Goal: Information Seeking & Learning: Learn about a topic

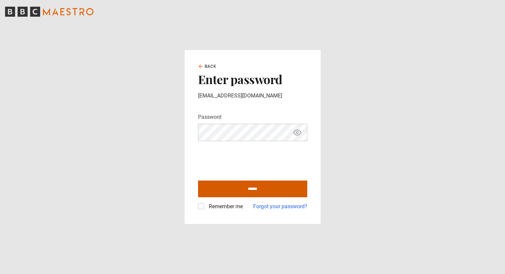
click at [273, 187] on input "******" at bounding box center [252, 189] width 109 height 17
type input "**********"
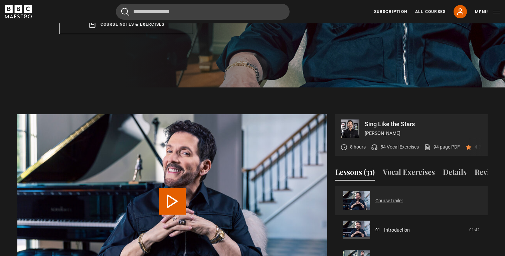
scroll to position [47, 0]
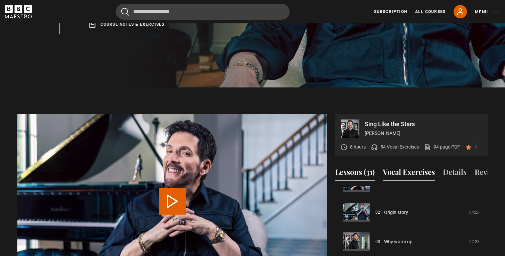
click at [427, 167] on button "Vocal Exercises" at bounding box center [409, 174] width 52 height 14
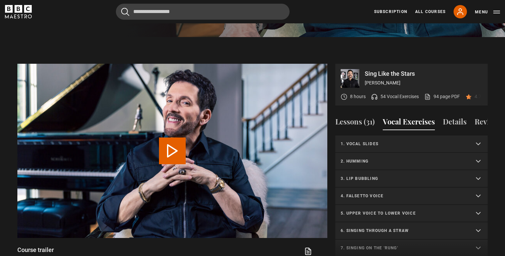
scroll to position [304, 0]
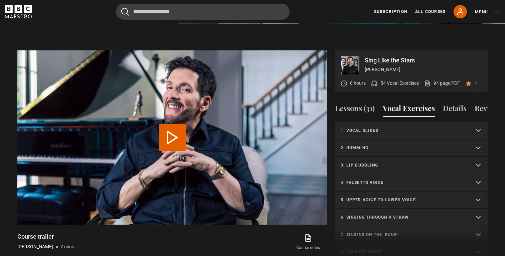
click at [392, 126] on summary "1. Vocal slides" at bounding box center [411, 130] width 152 height 17
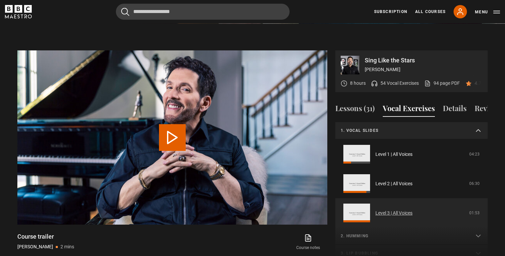
click at [376, 210] on link "Level 3 | All Voices" at bounding box center [394, 213] width 37 height 7
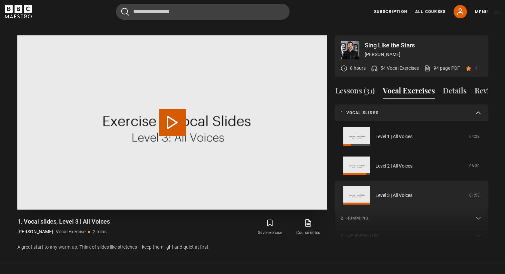
scroll to position [47, 0]
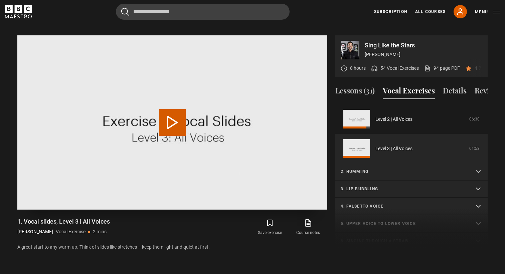
click at [204, 115] on video "Video Player" at bounding box center [172, 122] width 310 height 174
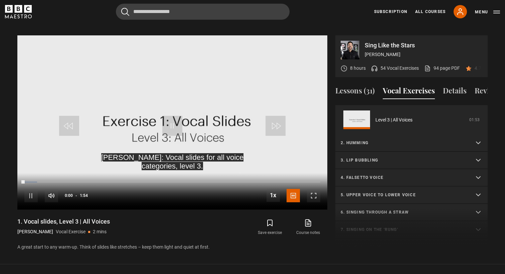
scroll to position [83, 0]
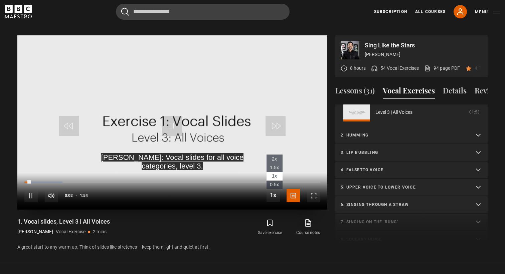
click at [271, 191] on span "Video Player" at bounding box center [273, 195] width 13 height 13
click at [271, 189] on span "Video Player" at bounding box center [273, 195] width 13 height 13
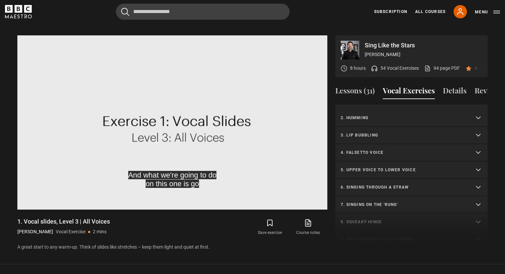
scroll to position [81, 0]
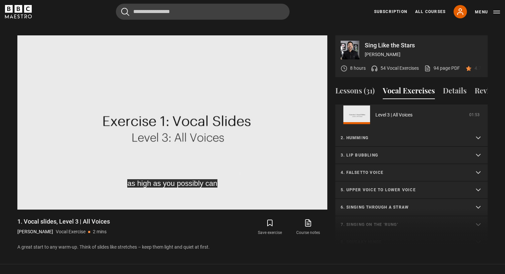
click at [388, 152] on p "3. Lip bubbling" at bounding box center [404, 155] width 126 height 6
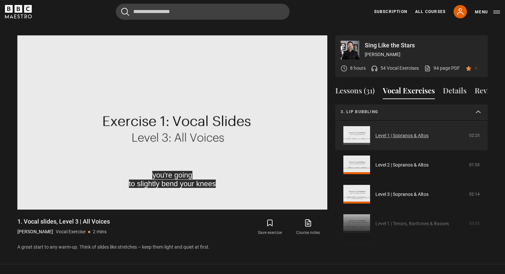
scroll to position [98, 0]
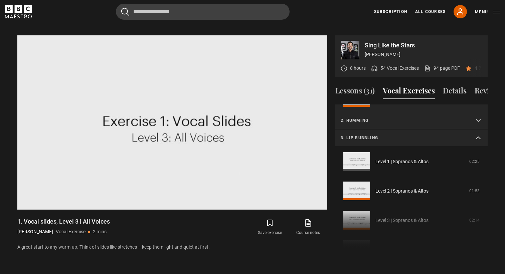
click at [384, 118] on p "2. Humming" at bounding box center [404, 121] width 126 height 6
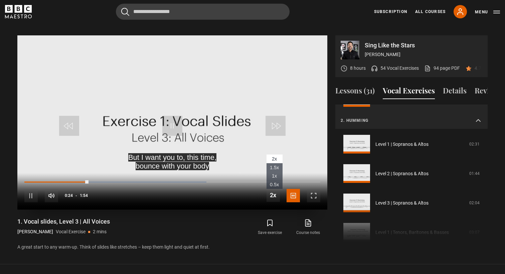
click at [273, 189] on span "Video Player" at bounding box center [273, 195] width 13 height 13
click at [273, 173] on span "1x" at bounding box center [274, 175] width 5 height 5
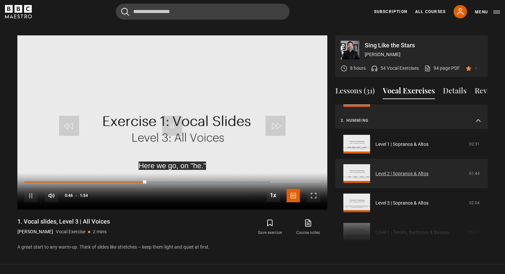
click at [416, 170] on link "Level 2 | Sopranos & Altos" at bounding box center [402, 173] width 53 height 7
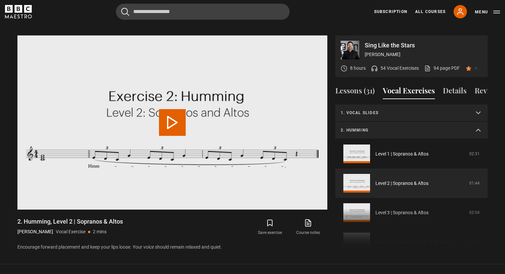
click at [384, 110] on p "1. Vocal slides" at bounding box center [404, 113] width 126 height 6
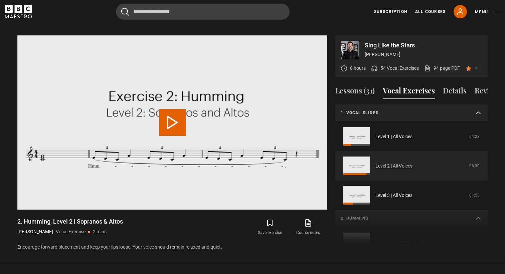
click at [384, 163] on link "Level 2 | All Voices" at bounding box center [394, 166] width 37 height 7
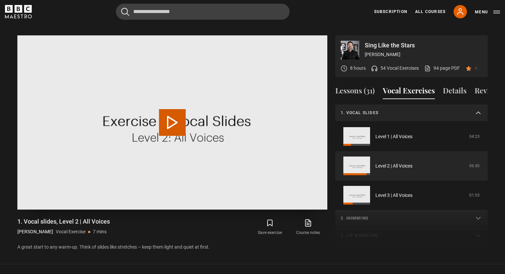
scroll to position [17, 0]
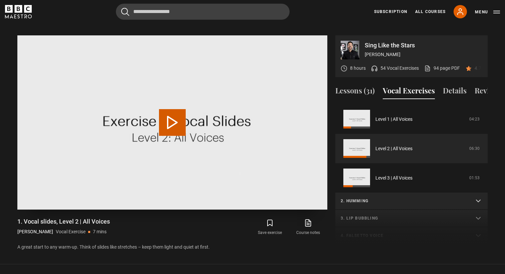
click at [124, 120] on video "Video Player" at bounding box center [172, 122] width 310 height 174
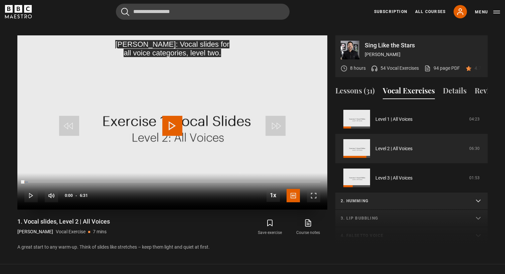
click at [168, 119] on span "Video Player" at bounding box center [172, 126] width 20 height 20
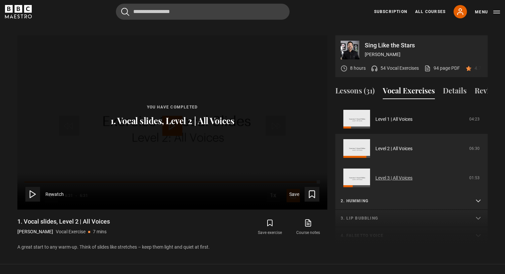
click at [387, 175] on link "Level 3 | All Voices" at bounding box center [394, 178] width 37 height 7
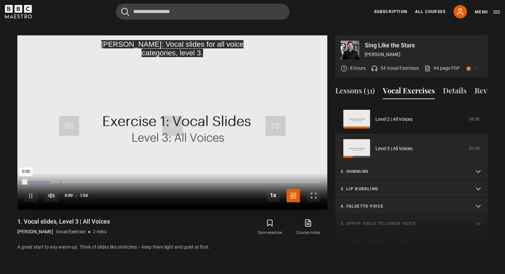
click at [60, 181] on div "0:13" at bounding box center [60, 182] width 1 height 2
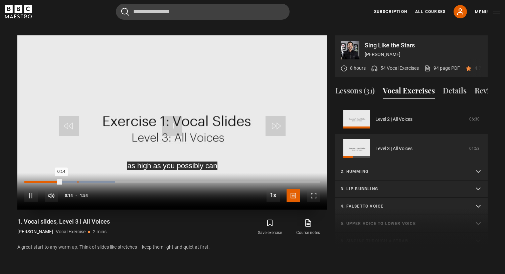
click at [75, 181] on div "Loaded : 30.63% 0:20 0:14" at bounding box center [172, 182] width 296 height 2
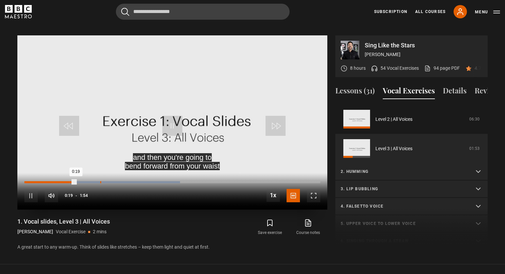
click at [100, 181] on div "0:29" at bounding box center [100, 182] width 1 height 2
click at [100, 173] on div "10s Skip Back 10 seconds Pause 10s Skip Forward 10 seconds Loaded : 65.51% 0:30…" at bounding box center [172, 191] width 310 height 37
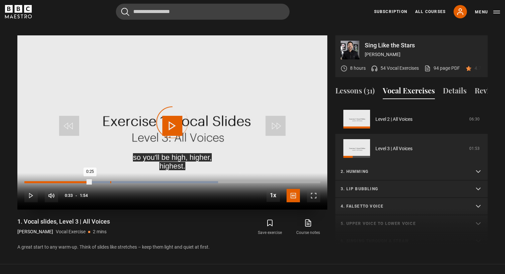
click at [110, 181] on div "Loaded : 65.51% 0:33 0:25" at bounding box center [172, 182] width 296 height 2
click at [124, 173] on div "10s Skip Back 10 seconds Pause 10s Skip Forward 10 seconds Loaded : 70.11% 0:40…" at bounding box center [172, 191] width 310 height 37
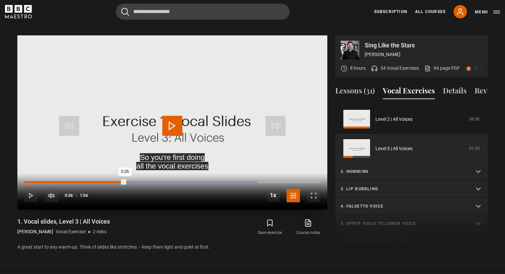
click at [125, 181] on div "Loaded : 78.74% 0:38 0:35" at bounding box center [172, 182] width 296 height 2
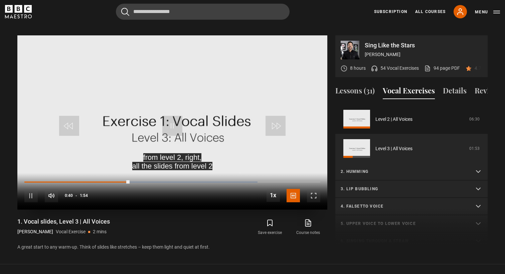
click at [147, 173] on div "10s Skip Back 10 seconds Pause 10s Skip Forward 10 seconds Loaded : 78.74% 0:47…" at bounding box center [172, 191] width 310 height 37
click at [144, 185] on div "Loaded : 78.74% 0:46 0:41" at bounding box center [172, 185] width 296 height 1
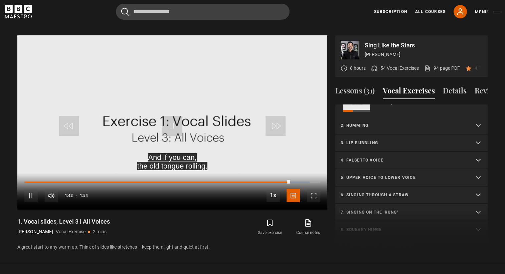
scroll to position [97, 0]
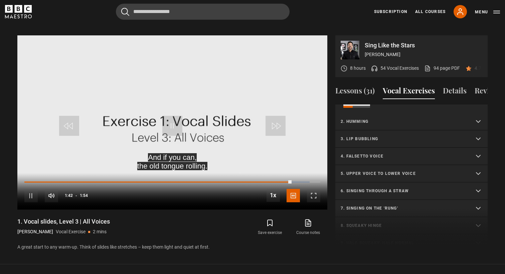
click at [375, 119] on p "2. Humming" at bounding box center [404, 122] width 126 height 6
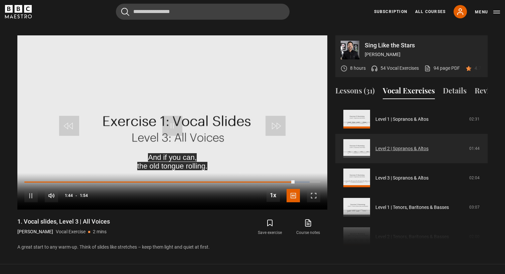
scroll to position [124, 0]
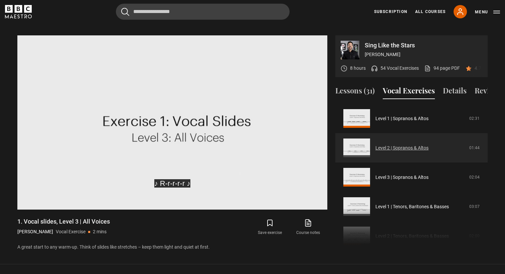
click at [404, 145] on link "Level 2 | Sopranos & Altos" at bounding box center [402, 148] width 53 height 7
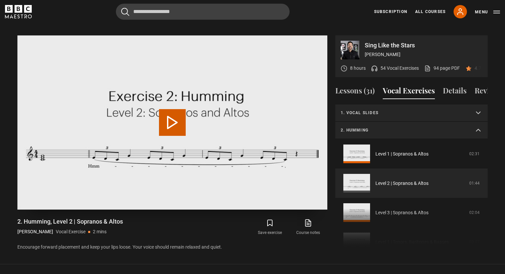
scroll to position [35, 0]
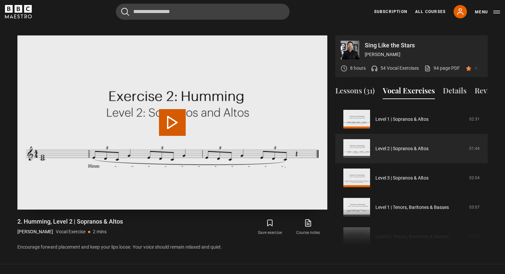
click at [189, 118] on video "Video Player" at bounding box center [172, 122] width 310 height 174
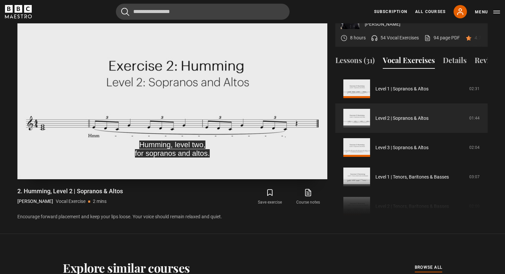
scroll to position [299, 0]
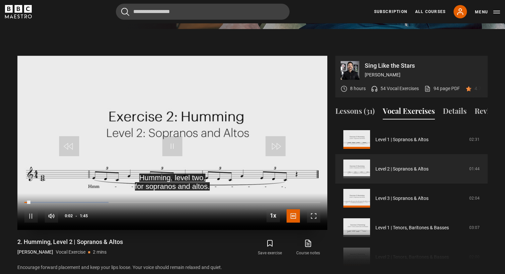
click at [44, 193] on div "10s Skip Back 10 seconds Pause 10s Skip Forward 10 seconds Loaded : 28.50% 0:04…" at bounding box center [172, 211] width 310 height 37
click at [50, 193] on div "10s Skip Back 10 seconds Pause 10s Skip Forward 10 seconds Loaded : 28.50% 0:04…" at bounding box center [172, 211] width 310 height 37
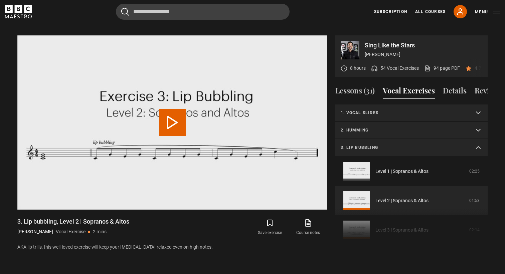
scroll to position [52, 0]
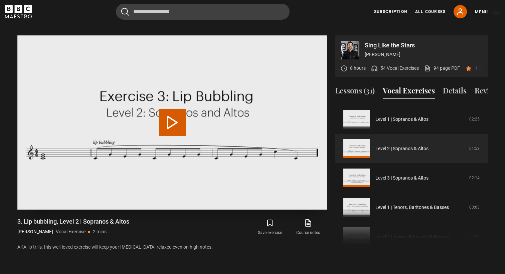
click at [164, 111] on button "Play Video" at bounding box center [172, 122] width 27 height 27
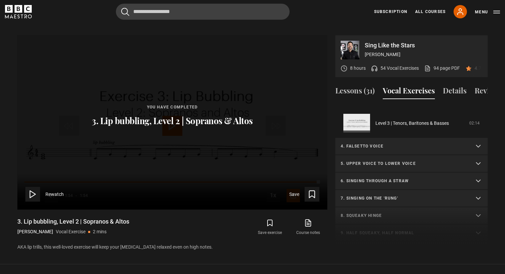
scroll to position [197, 0]
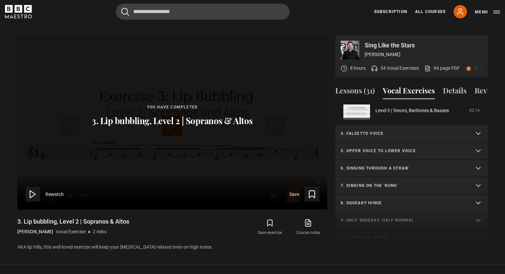
click at [373, 131] on p "4. Falsetto voice" at bounding box center [404, 134] width 126 height 6
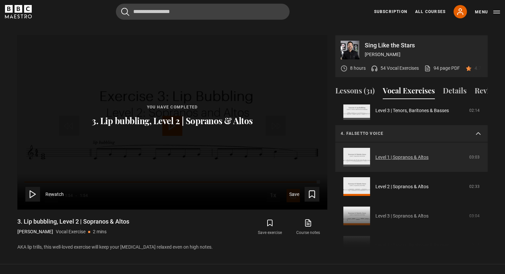
scroll to position [259, 0]
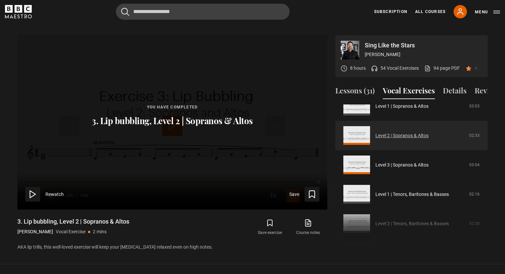
click at [401, 132] on link "Level 2 | Sopranos & Altos" at bounding box center [402, 135] width 53 height 7
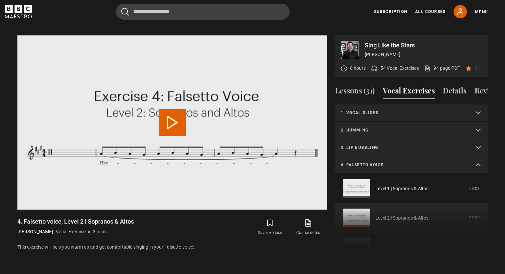
scroll to position [69, 0]
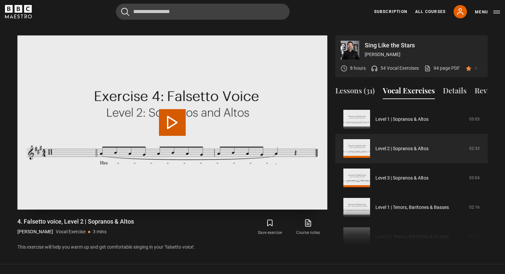
click at [138, 71] on video "Video Player" at bounding box center [172, 122] width 310 height 174
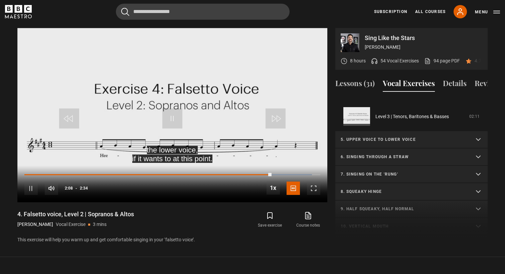
scroll to position [213, 0]
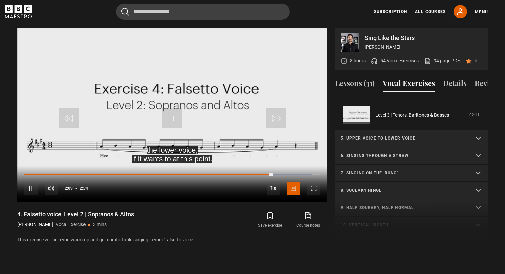
click at [395, 135] on p "5. Upper voice to lower voice" at bounding box center [404, 138] width 126 height 6
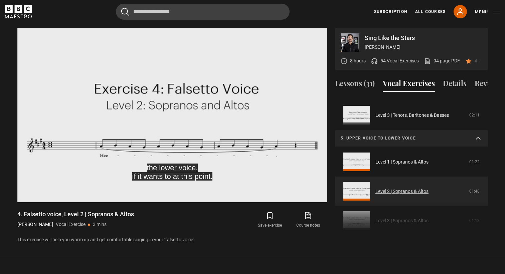
click at [390, 188] on link "Level 2 | Sopranos & Altos" at bounding box center [402, 191] width 53 height 7
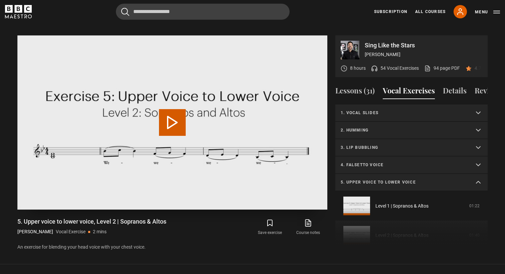
scroll to position [87, 0]
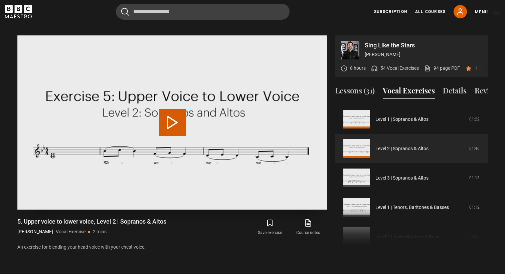
click at [107, 76] on video "Video Player" at bounding box center [172, 122] width 310 height 174
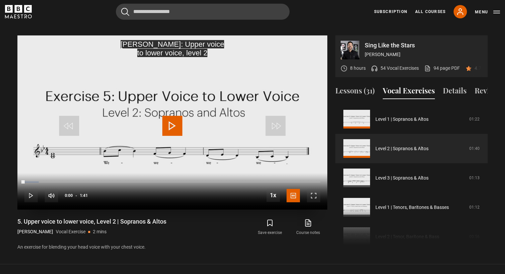
click at [180, 137] on video "Video Player" at bounding box center [172, 122] width 310 height 174
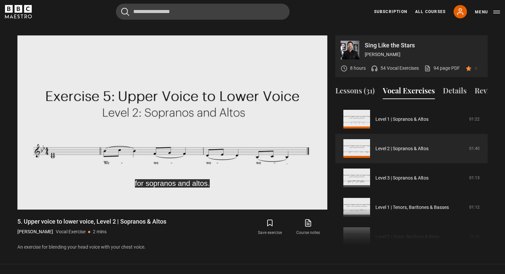
drag, startPoint x: 187, startPoint y: 227, endPoint x: 111, endPoint y: 209, distance: 78.5
click at [111, 218] on div "5. Upper voice to lower voice, Level 2 | Sopranos & Altos Eric Vetro Vocal Exer…" at bounding box center [111, 227] width 188 height 19
click at [111, 218] on h1 "5. Upper voice to lower voice, Level 2 | Sopranos & Altos" at bounding box center [91, 222] width 149 height 8
drag, startPoint x: 111, startPoint y: 209, endPoint x: 132, endPoint y: 218, distance: 22.8
click at [131, 218] on div "5. Upper voice to lower voice, Level 2 | Sopranos & Altos Eric Vetro Vocal Exer…" at bounding box center [91, 227] width 149 height 19
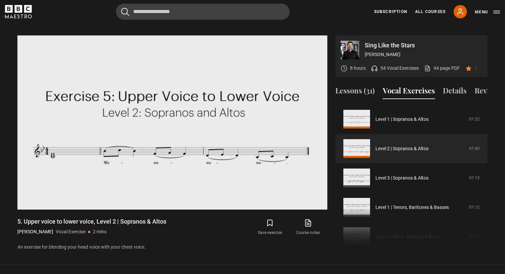
click at [132, 218] on div "5. Upper voice to lower voice, Level 2 | Sopranos & Altos Eric Vetro Vocal Exer…" at bounding box center [91, 227] width 149 height 19
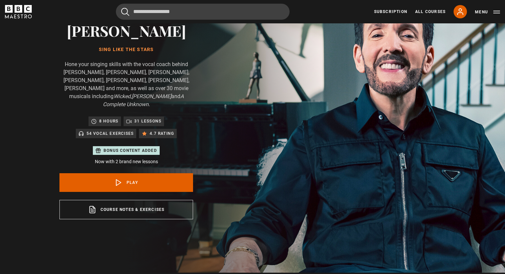
scroll to position [270, 0]
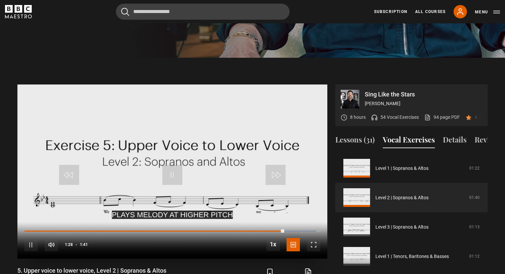
click at [140, 150] on video "Video Player" at bounding box center [172, 172] width 310 height 174
click at [154, 181] on video "Video Player" at bounding box center [172, 172] width 310 height 174
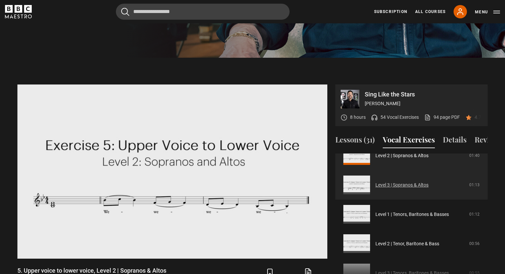
scroll to position [130, 0]
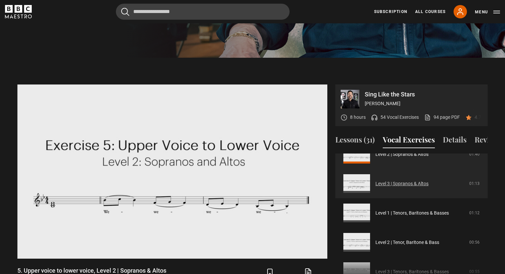
click at [390, 180] on link "Level 3 | Sopranos & Altos" at bounding box center [402, 183] width 53 height 7
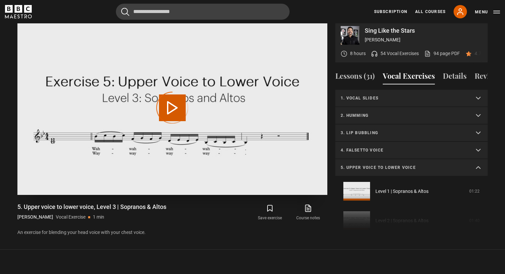
scroll to position [116, 0]
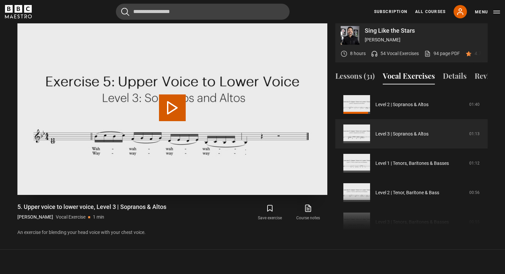
click at [89, 44] on video "Video Player" at bounding box center [172, 108] width 310 height 174
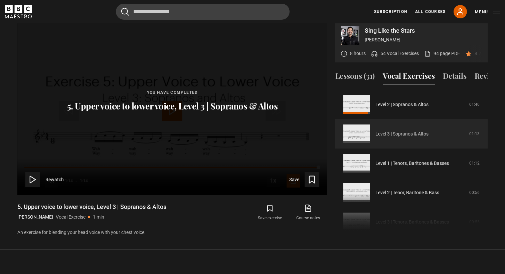
click at [403, 132] on link "Level 3 | Sopranos & Altos" at bounding box center [402, 134] width 53 height 7
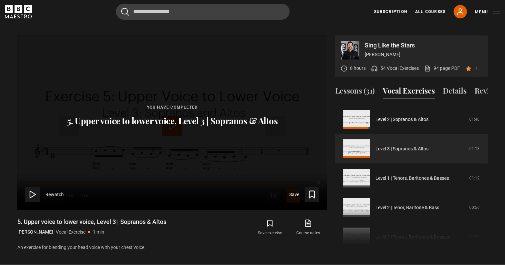
click at [167, 116] on p "5. Upper voice to lower voice, Level 3 | Sopranos & Altos" at bounding box center [172, 121] width 211 height 11
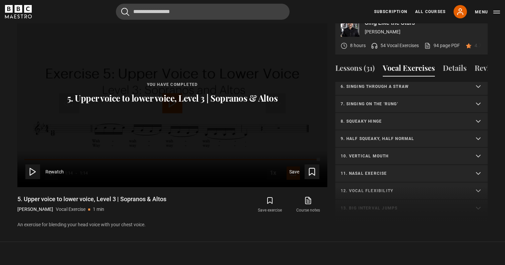
scroll to position [269, 0]
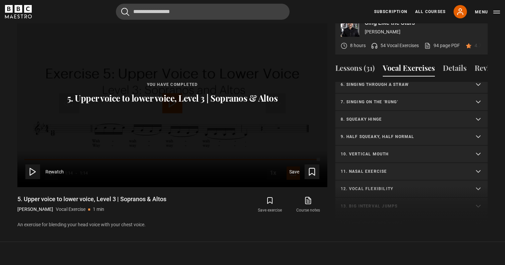
click at [385, 146] on summary "10. Vertical mouth" at bounding box center [411, 154] width 152 height 17
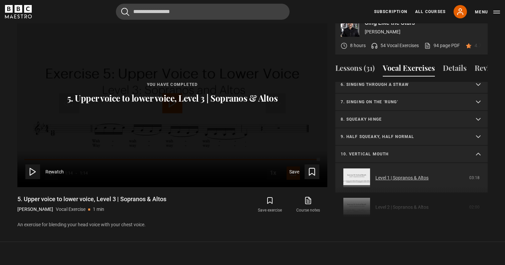
scroll to position [294, 0]
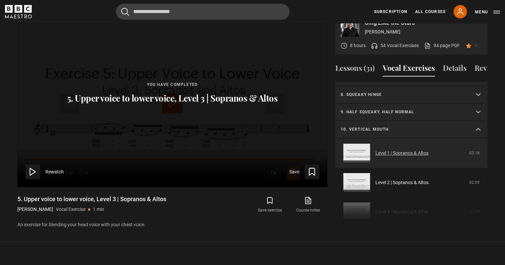
click at [391, 150] on link "Level 1 | Sopranos & Altos" at bounding box center [402, 153] width 53 height 7
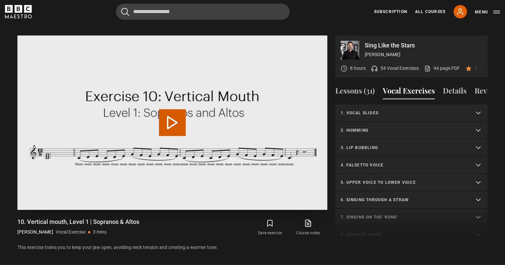
scroll to position [144, 0]
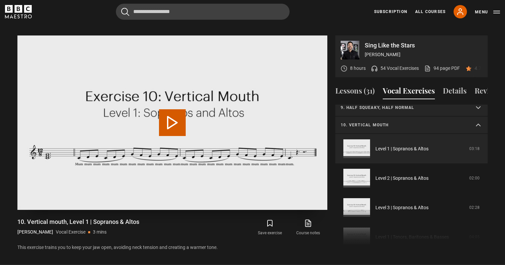
click at [168, 124] on button "Play Video" at bounding box center [172, 122] width 27 height 27
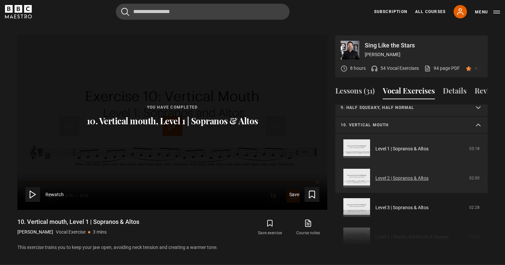
click at [393, 175] on link "Level 2 | Sopranos & Altos" at bounding box center [402, 178] width 53 height 7
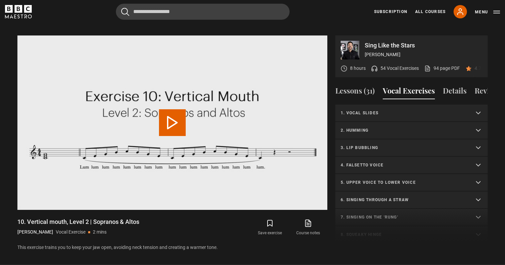
scroll to position [174, 0]
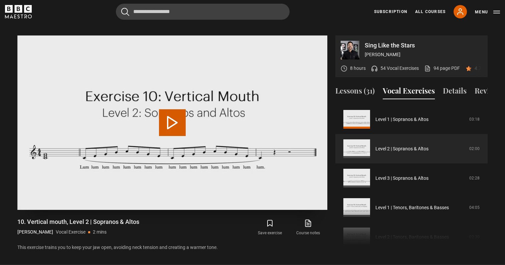
click at [161, 120] on button "Play Video" at bounding box center [172, 122] width 27 height 27
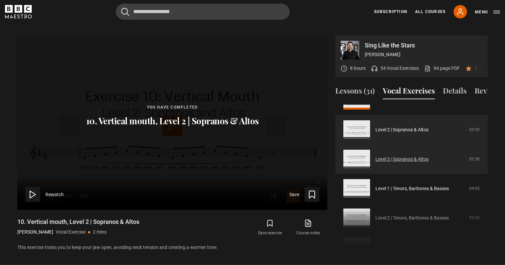
scroll to position [195, 0]
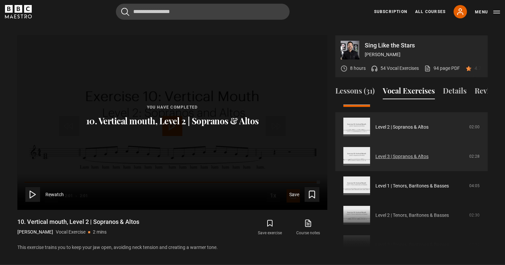
click at [400, 153] on link "Level 3 | Sopranos & Altos" at bounding box center [402, 156] width 53 height 7
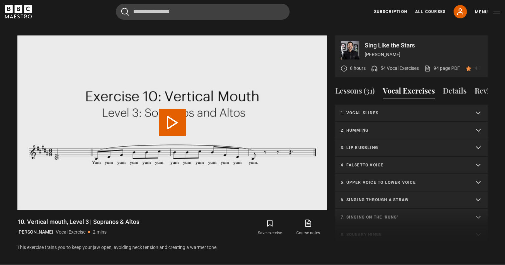
scroll to position [319, 0]
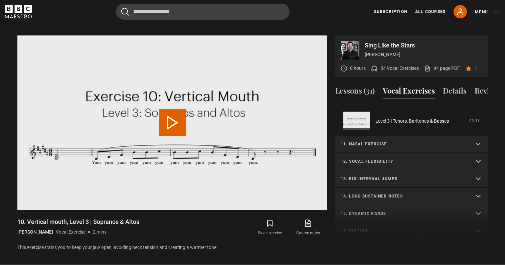
click at [396, 176] on p "13. Big interval jumps" at bounding box center [404, 179] width 126 height 6
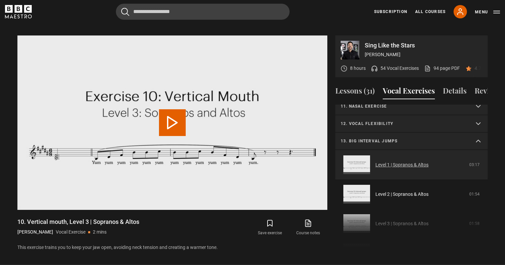
scroll to position [357, 0]
click at [409, 161] on link "Level 1 | Sopranos & Altos" at bounding box center [402, 164] width 53 height 7
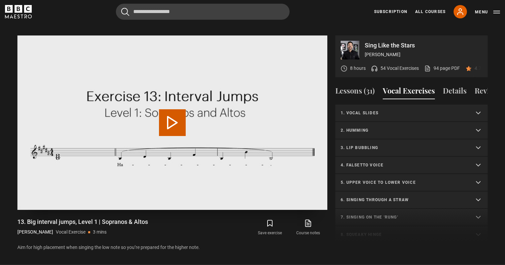
scroll to position [196, 0]
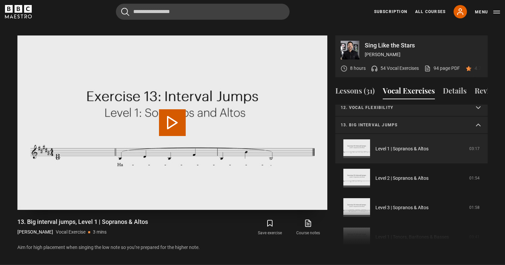
click at [224, 170] on video "Video Player" at bounding box center [172, 122] width 310 height 174
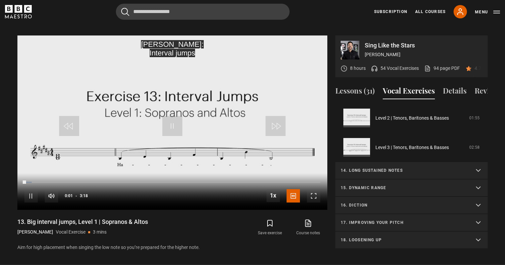
scroll to position [345, 0]
click at [406, 214] on summary "17. Improving your pitch" at bounding box center [411, 222] width 152 height 17
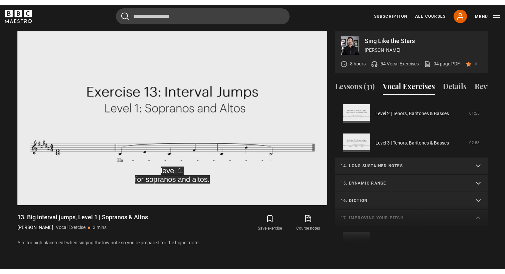
scroll to position [400, 0]
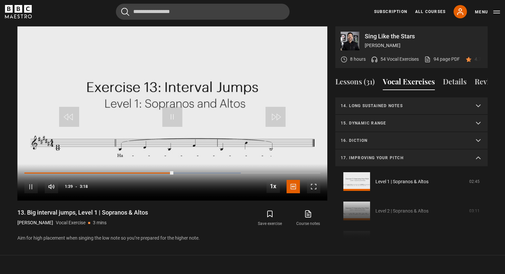
drag, startPoint x: 187, startPoint y: 222, endPoint x: 111, endPoint y: 200, distance: 79.9
click at [111, 209] on div "13. Big interval jumps, Level 1 | Sopranos & Altos Eric Vetro Vocal Exercise 3 …" at bounding box center [172, 225] width 310 height 33
click at [111, 209] on h1 "13. Big interval jumps, Level 1 | Sopranos & Altos" at bounding box center [82, 213] width 131 height 8
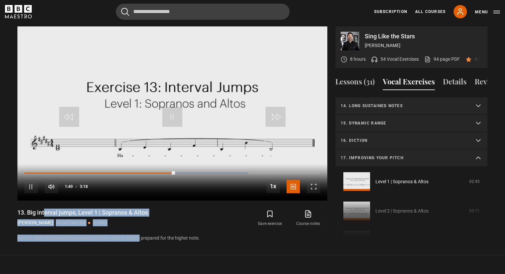
drag, startPoint x: 140, startPoint y: 227, endPoint x: 116, endPoint y: 199, distance: 36.7
click at [116, 199] on div "Video Player is loading. Play Video 10s Skip Back 10 seconds Pause 10s Skip For…" at bounding box center [172, 134] width 310 height 216
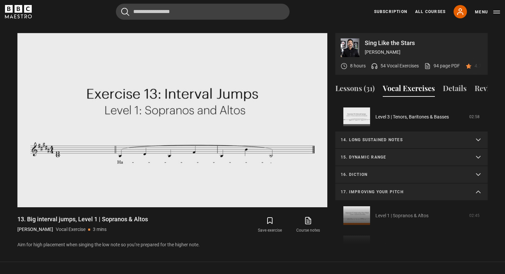
scroll to position [309, 0]
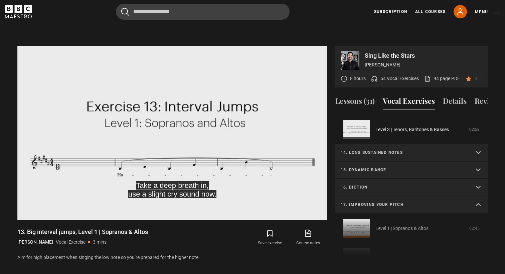
click at [393, 150] on p "14. Long sustained notes" at bounding box center [404, 153] width 126 height 6
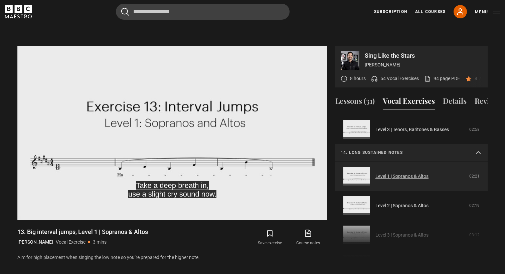
click at [380, 174] on link "Level 1 | Sopranos & Altos" at bounding box center [402, 176] width 53 height 7
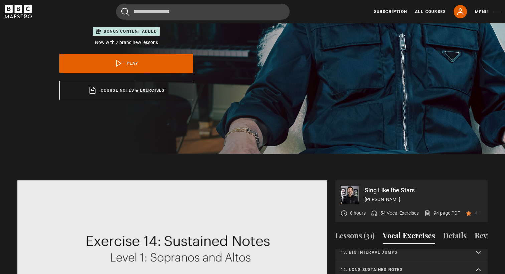
scroll to position [313, 0]
